Goal: Task Accomplishment & Management: Use online tool/utility

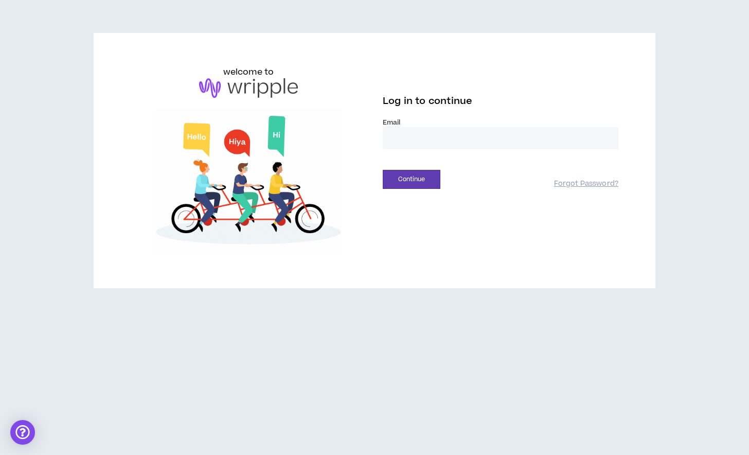
click at [417, 147] on input "email" at bounding box center [501, 138] width 236 height 22
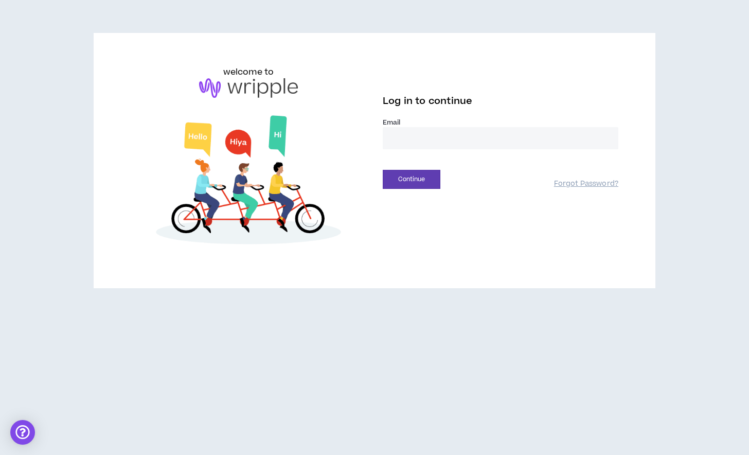
type input "**********"
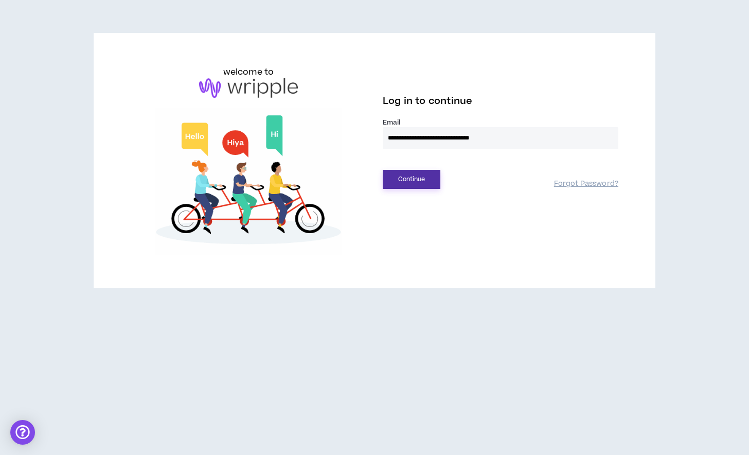
click at [422, 180] on button "Continue" at bounding box center [412, 179] width 58 height 19
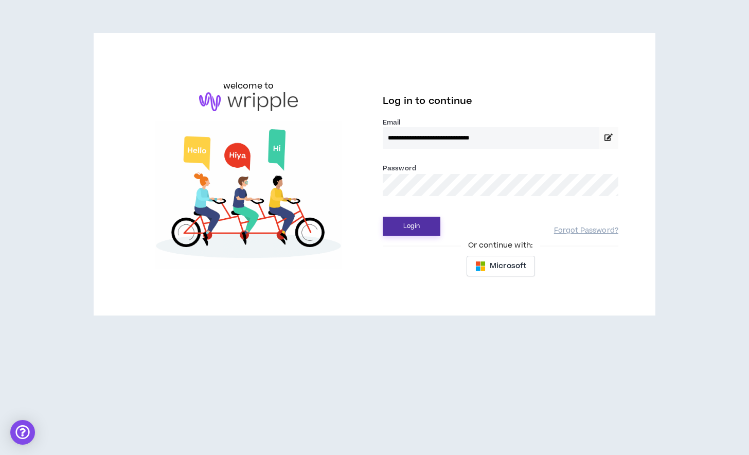
click at [383, 217] on button "Login" at bounding box center [412, 226] width 58 height 19
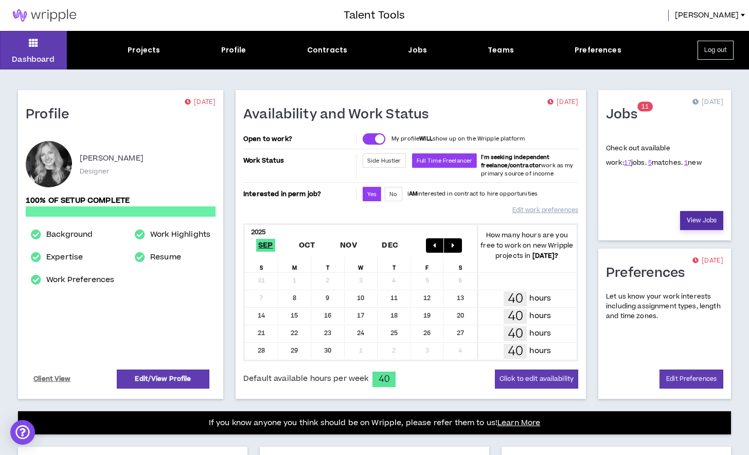
click at [695, 219] on link "View Jobs" at bounding box center [701, 220] width 43 height 19
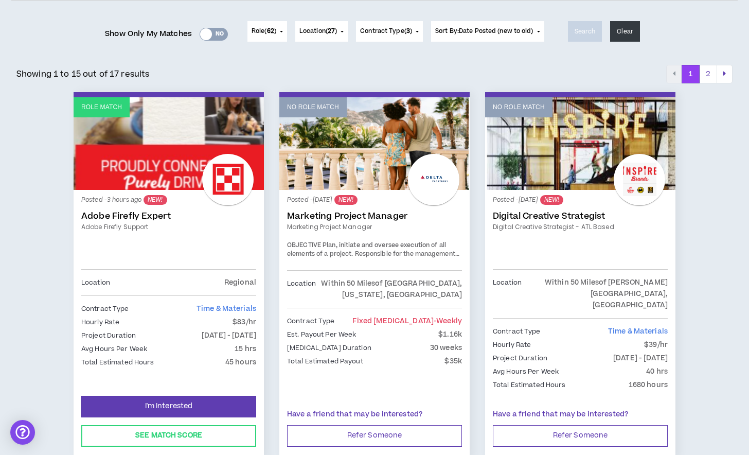
scroll to position [127, 0]
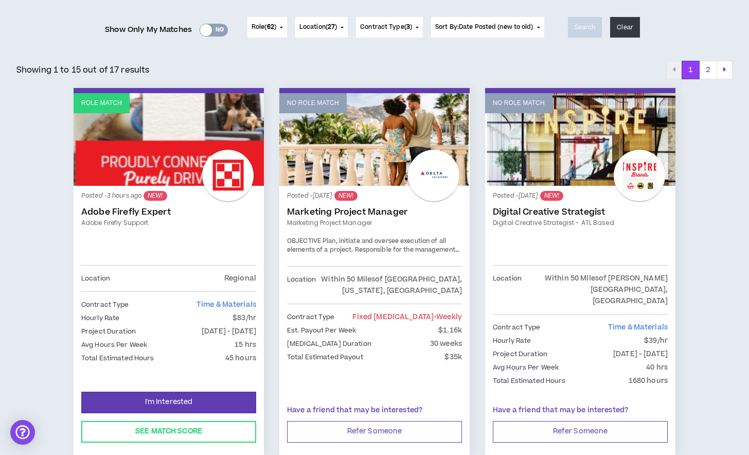
click at [149, 210] on link "Adobe Firefly Expert" at bounding box center [168, 212] width 175 height 10
